Goal: Information Seeking & Learning: Learn about a topic

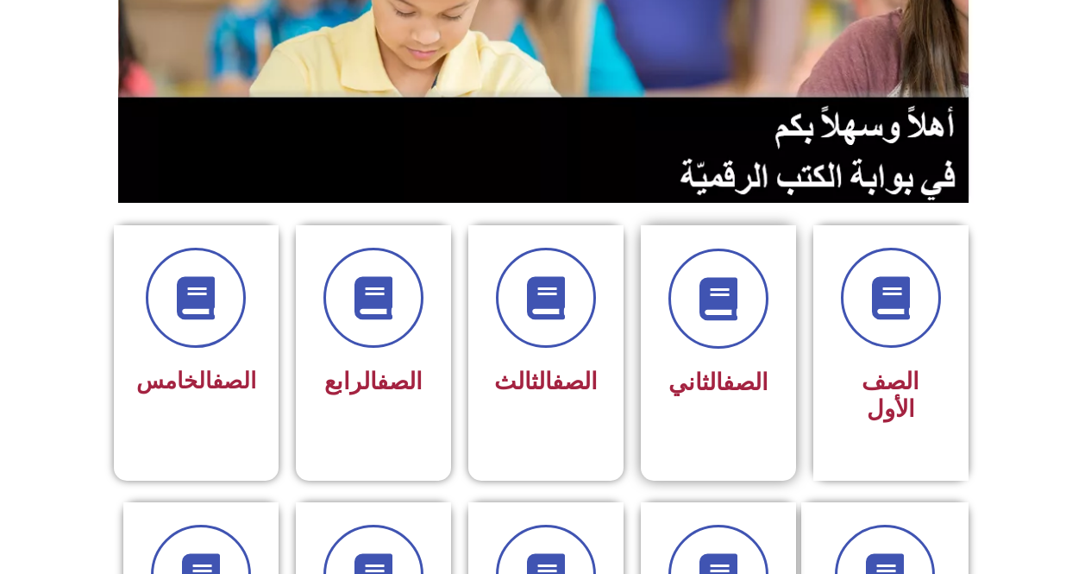
scroll to position [431, 0]
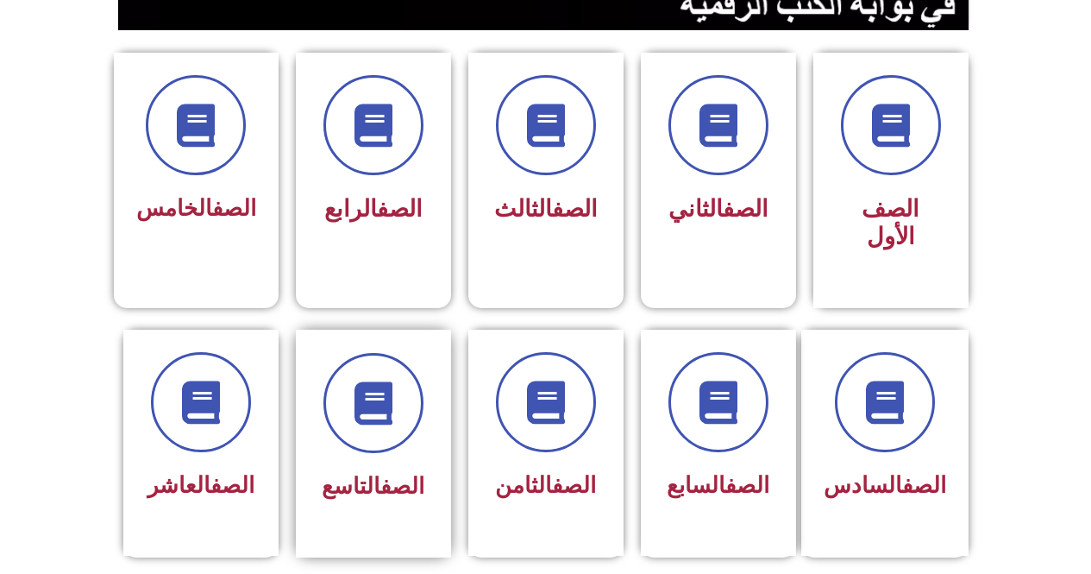
click at [374, 466] on div "الصف التاسع" at bounding box center [373, 487] width 109 height 42
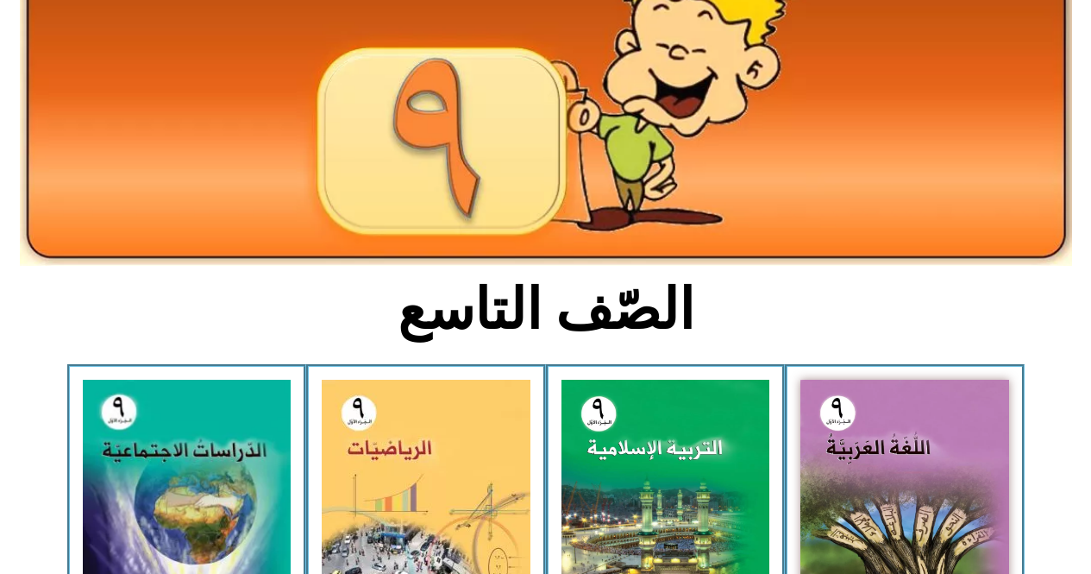
scroll to position [345, 0]
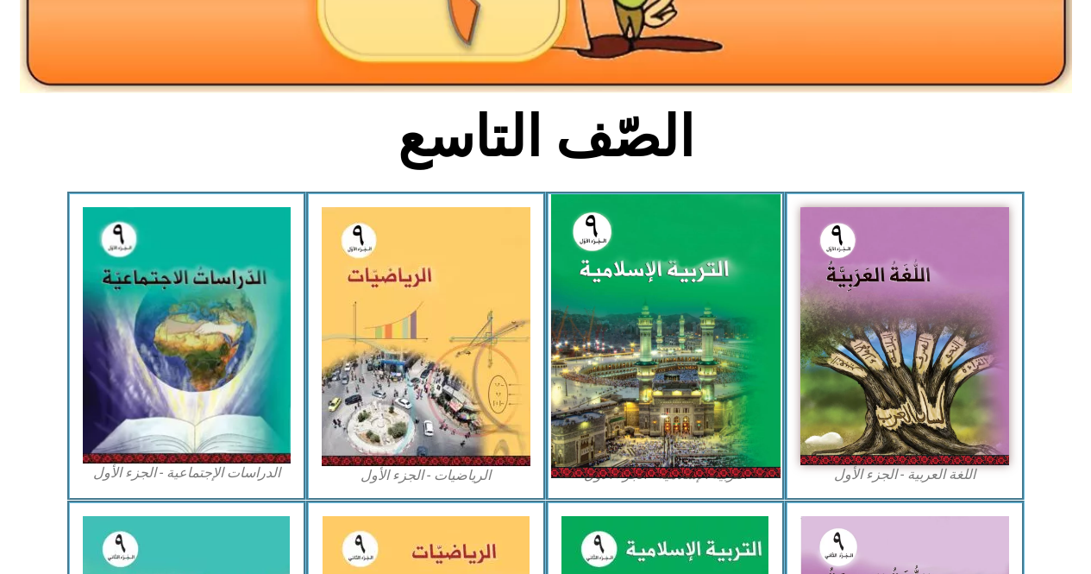
click at [615, 317] on img at bounding box center [665, 336] width 230 height 284
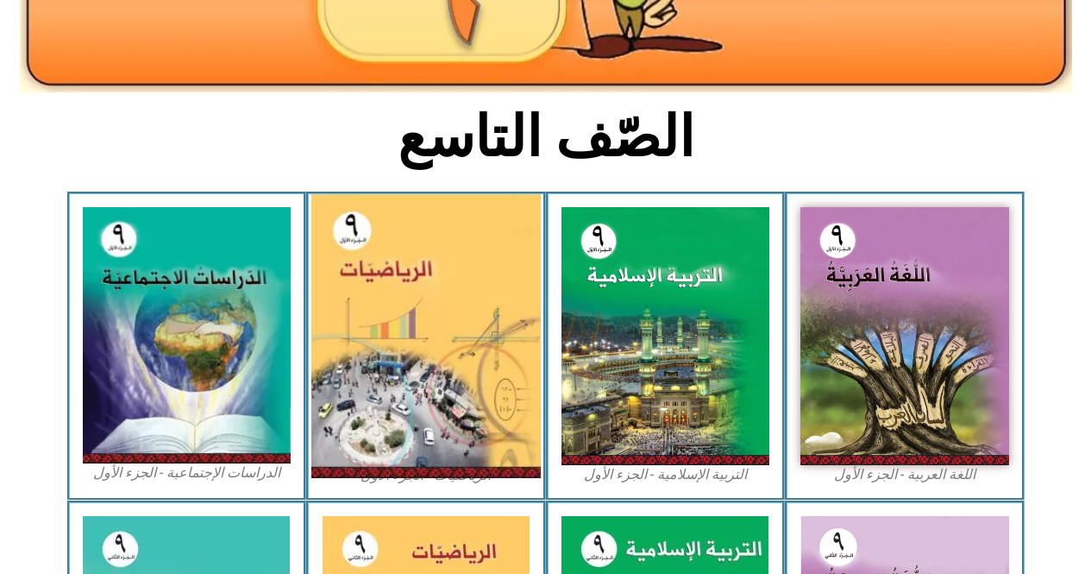
scroll to position [431, 0]
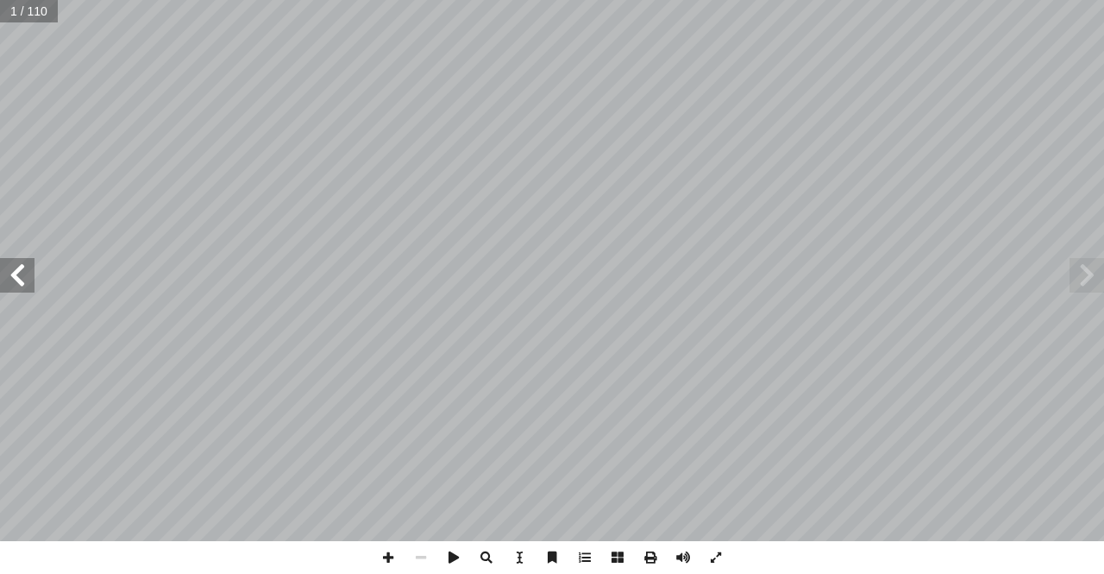
click at [24, 288] on span at bounding box center [17, 275] width 35 height 35
click at [24, 280] on span at bounding box center [17, 275] width 35 height 35
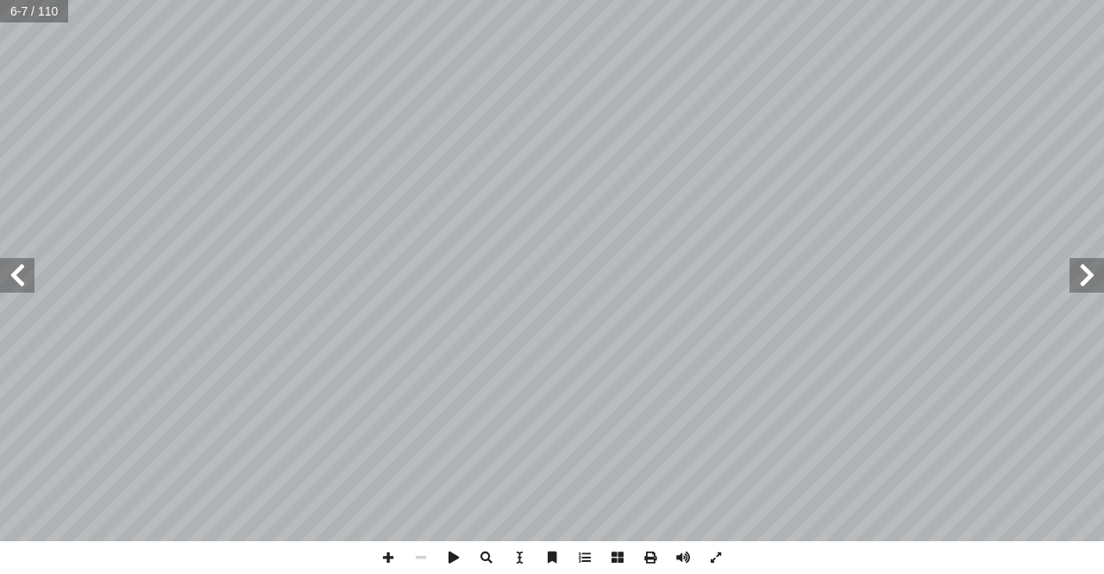
click at [24, 280] on span at bounding box center [17, 275] width 35 height 35
click at [1086, 275] on span at bounding box center [1087, 275] width 35 height 35
click at [26, 286] on span at bounding box center [17, 275] width 35 height 35
click at [28, 284] on span at bounding box center [17, 275] width 35 height 35
click at [384, 560] on span at bounding box center [388, 557] width 33 height 33
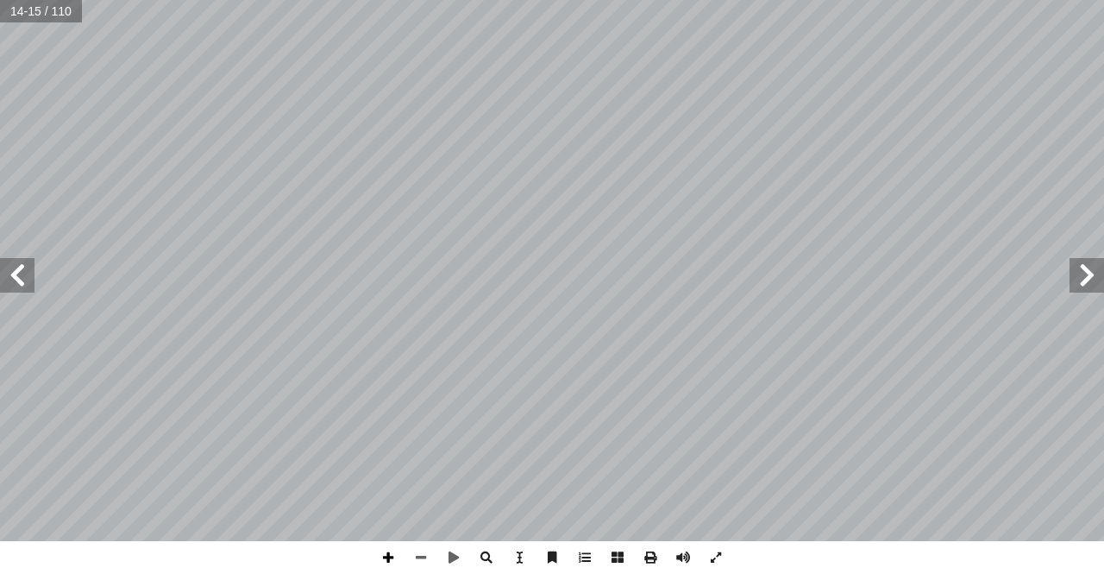
click at [384, 560] on span at bounding box center [388, 557] width 33 height 33
click at [714, 463] on div "١٠ درين على: � ن يكونوا ق أ ا ية الدرس � ع من الطلبة بعد نه ّ توق ُ : ي ُ هداف …" at bounding box center [552, 287] width 1104 height 574
click at [16, 280] on span at bounding box center [17, 275] width 35 height 35
click at [386, 553] on span at bounding box center [388, 557] width 33 height 33
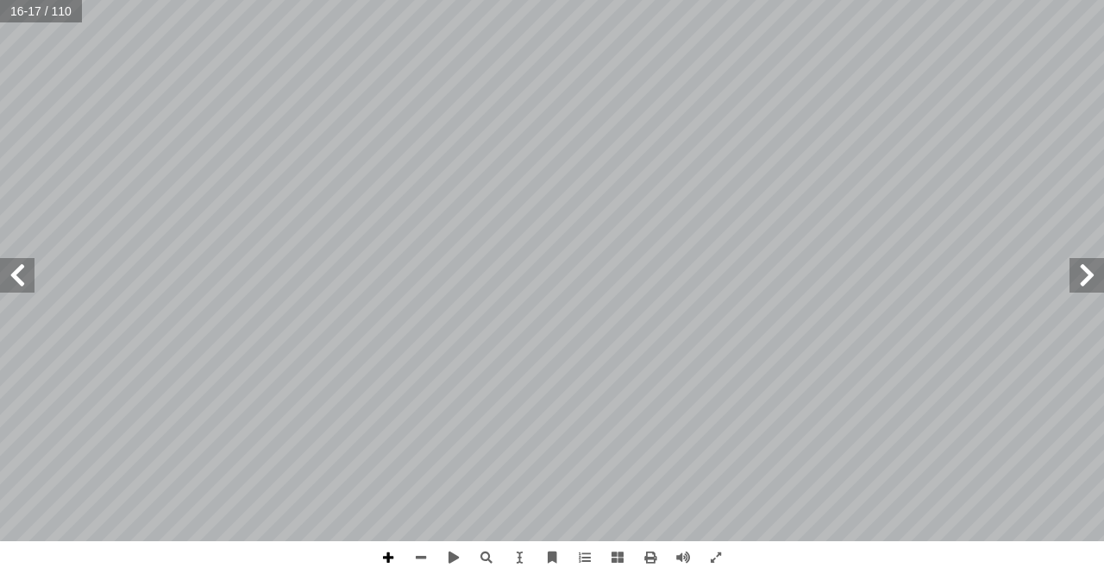
click at [386, 553] on span at bounding box center [388, 557] width 33 height 33
click at [1104, 157] on html "الصفحة الرئيسية الصف الأول الصف الثاني الصف الثالث الصف الرابع الصف الخامس الصف…" at bounding box center [552, 78] width 1104 height 157
click at [7, 268] on span at bounding box center [17, 275] width 35 height 35
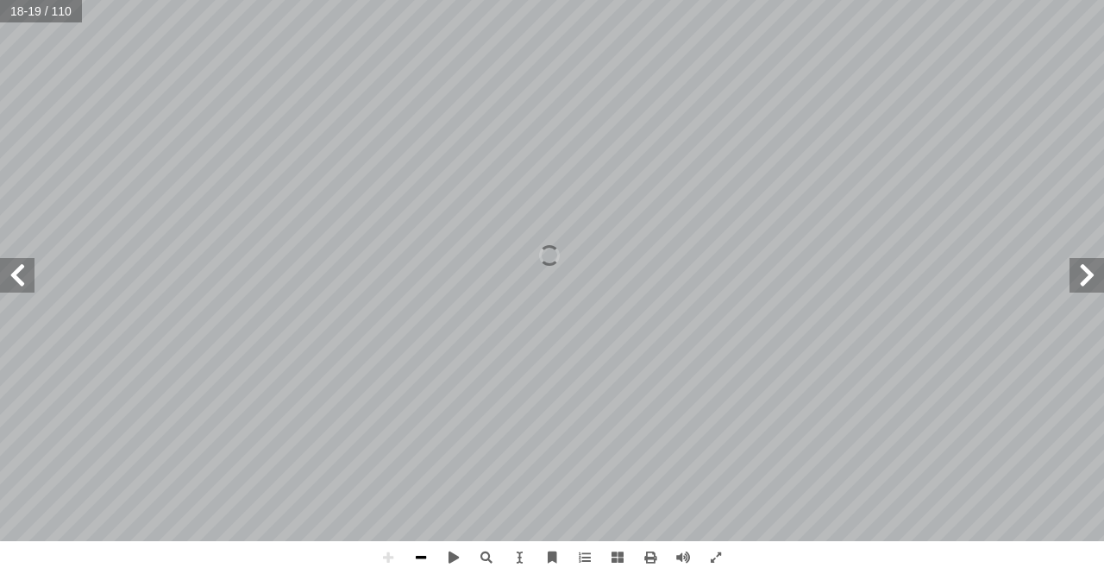
click at [424, 555] on span at bounding box center [421, 557] width 33 height 33
click at [11, 263] on span at bounding box center [17, 275] width 35 height 35
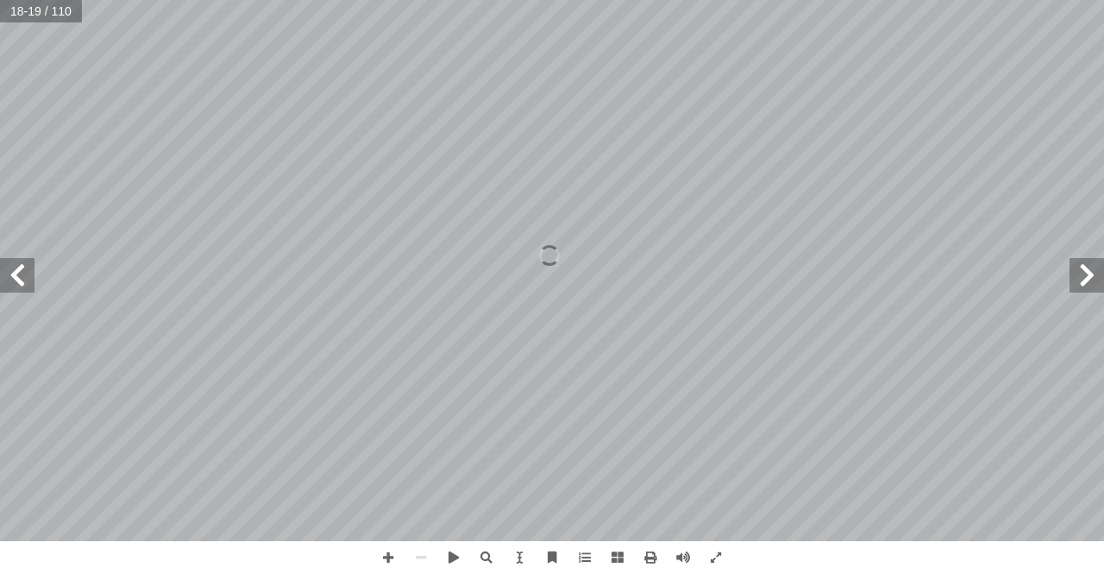
click at [11, 263] on span at bounding box center [17, 275] width 35 height 35
